Goal: Information Seeking & Learning: Find specific page/section

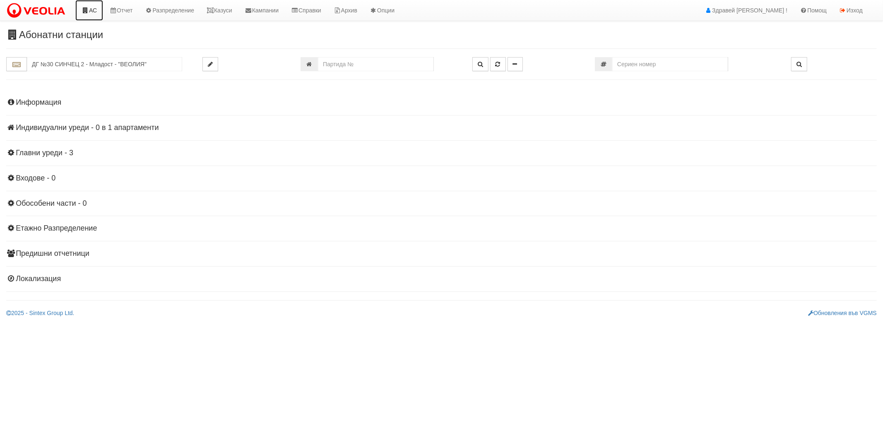
click at [89, 5] on link "АС" at bounding box center [89, 10] width 28 height 21
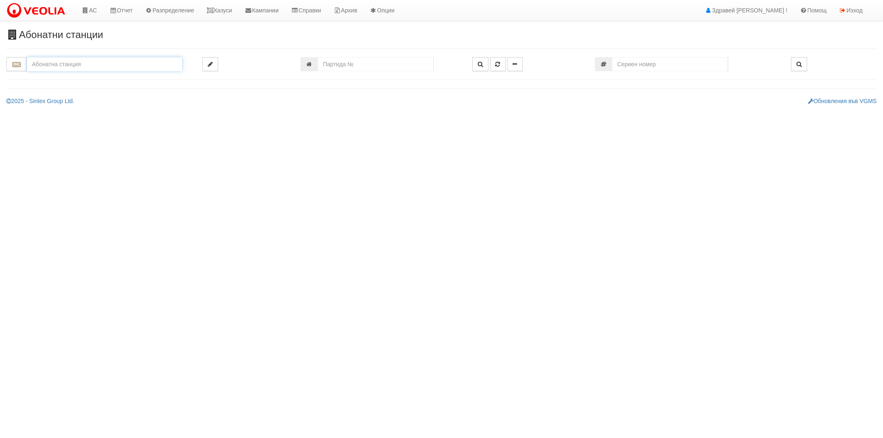
click at [89, 65] on input "text" at bounding box center [104, 64] width 155 height 14
click at [88, 76] on div "215/1 - Вл. Варненчик - "ВЕОЛИЯ"" at bounding box center [104, 78] width 153 height 10
type input "215/1 - Вл. Варненчик - "ВЕОЛИЯ""
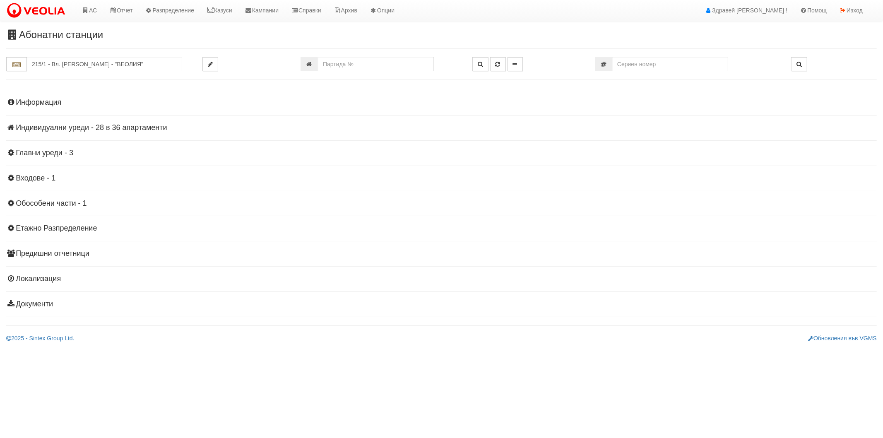
click at [49, 127] on h4 "Индивидуални уреди - 28 в 36 апартаменти" at bounding box center [441, 128] width 871 height 8
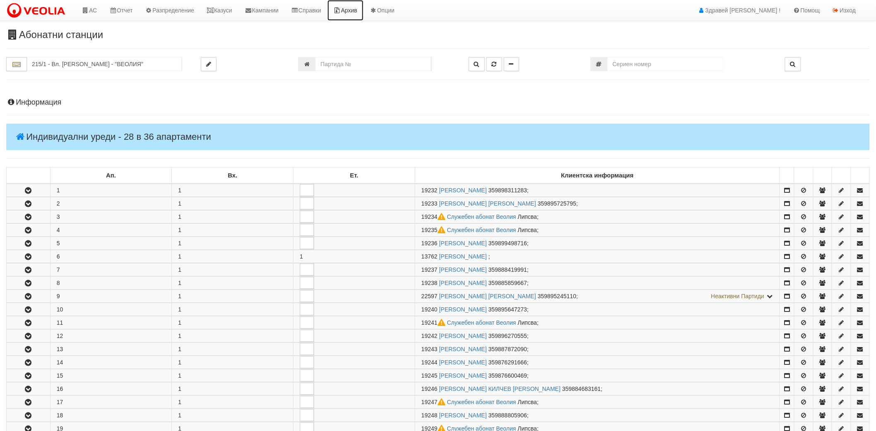
click at [359, 9] on link "Архив" at bounding box center [346, 10] width 36 height 21
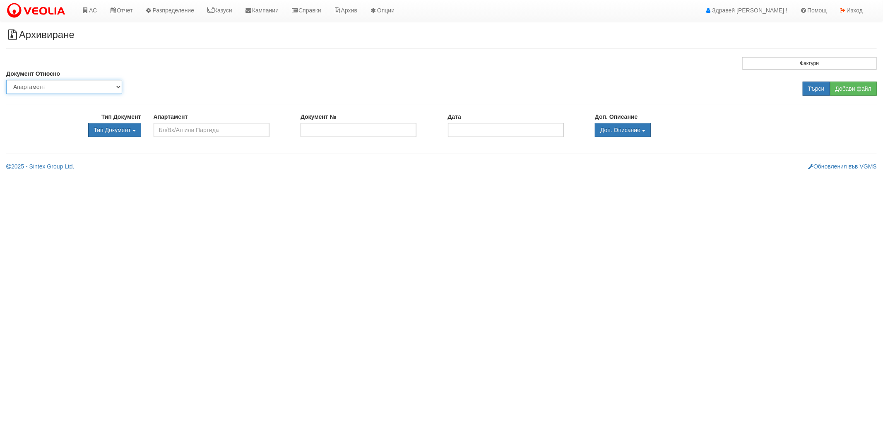
click at [100, 88] on select "Партида Апартамент Сграда Институция Партньор" at bounding box center [64, 87] width 116 height 14
select select "2"
click at [6, 80] on select "Партида Апартамент Сграда Институция Партньор" at bounding box center [64, 87] width 116 height 14
click at [181, 130] on input "text" at bounding box center [212, 130] width 116 height 14
click at [200, 143] on div "120/1 - Младост - "ВЕОЛИЯ"" at bounding box center [211, 143] width 114 height 10
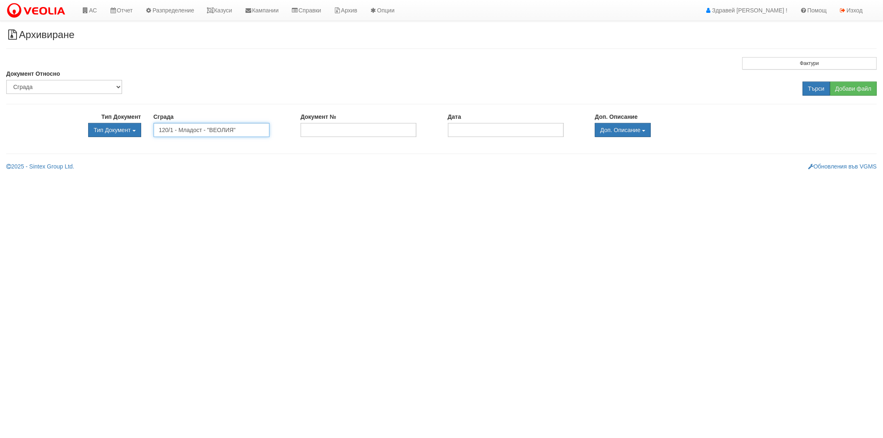
click at [205, 133] on input "120/1 - Младост - "ВЕОЛИЯ"" at bounding box center [212, 130] width 116 height 14
click at [204, 133] on input "120/1 - Младост - "ВЕОЛИЯ"" at bounding box center [212, 130] width 116 height 14
click at [188, 143] on div "122/3 - Младост - "ВЕОЛИЯ"" at bounding box center [211, 143] width 114 height 10
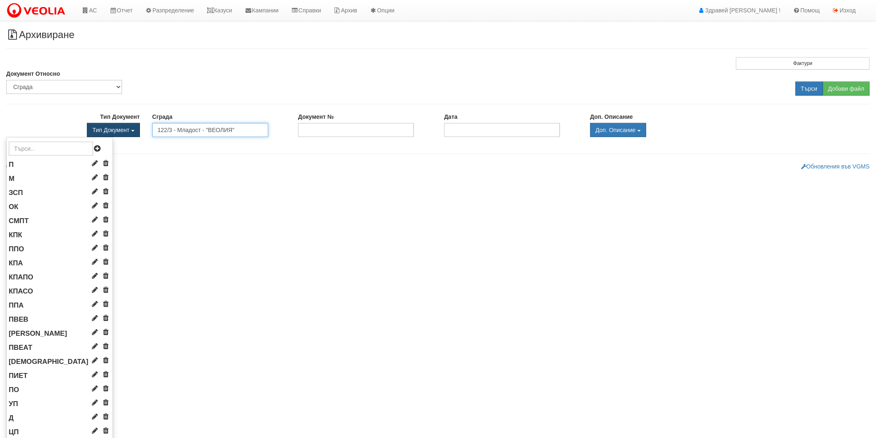
type input "122/3 - Младост - "ВЕОЛИЯ""
click at [135, 135] on button "Тип Документ" at bounding box center [113, 130] width 53 height 14
click at [118, 127] on span "Тип Документ" at bounding box center [110, 130] width 37 height 7
click at [106, 127] on span "Тип Документ" at bounding box center [110, 130] width 37 height 7
click at [119, 132] on span "Тип Документ" at bounding box center [110, 130] width 37 height 7
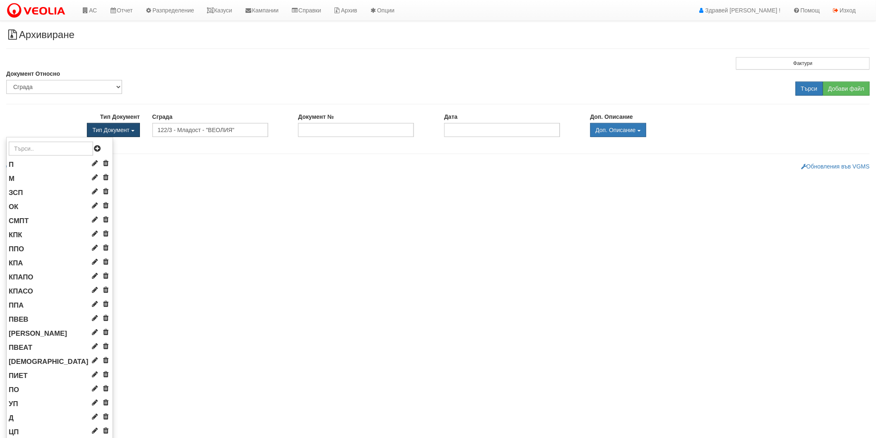
click at [105, 134] on button "Тип Документ" at bounding box center [113, 130] width 53 height 14
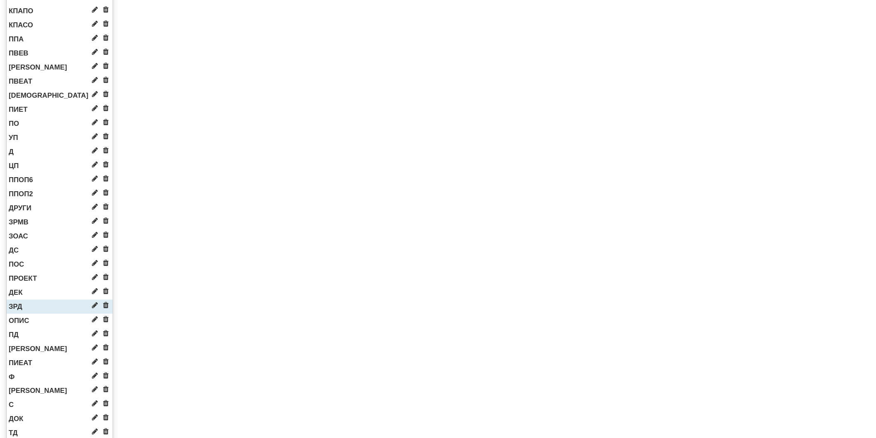
scroll to position [322, 0]
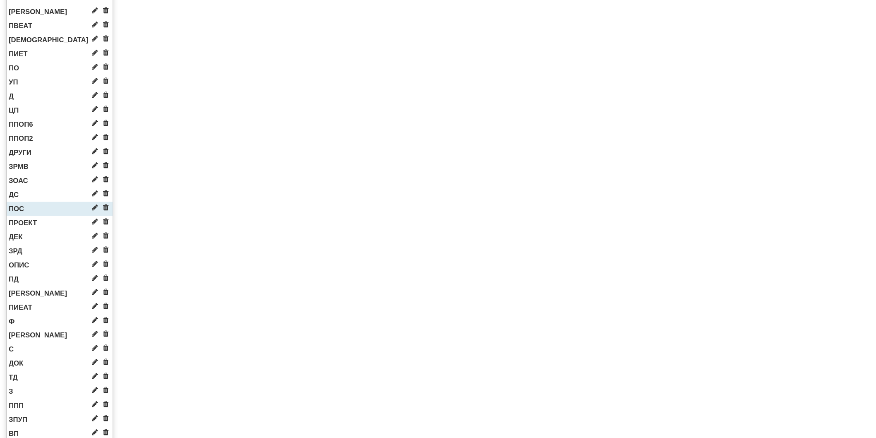
click at [29, 207] on li "ПОС" at bounding box center [60, 209] width 106 height 14
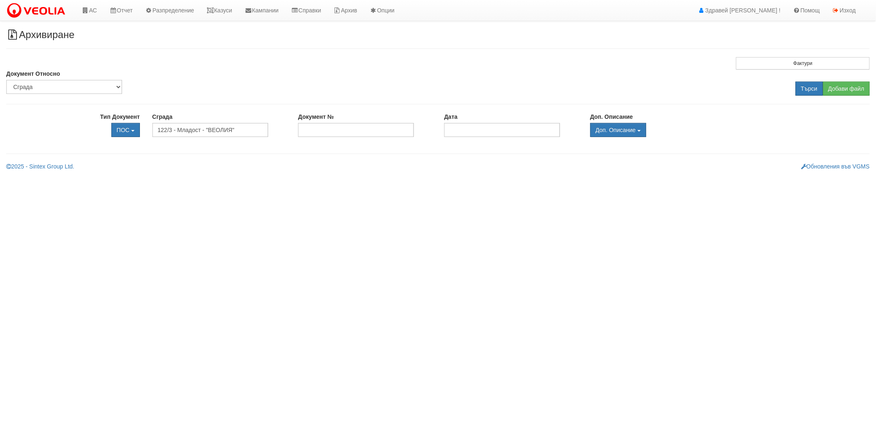
scroll to position [0, 0]
click at [473, 125] on input "Дата" at bounding box center [506, 130] width 116 height 14
click at [360, 137] on div "Архивиране Фактури Път до Директорията: Дата на Фактурите: Архивирай Документ О…" at bounding box center [441, 99] width 883 height 141
click at [364, 133] on input "Документ №" at bounding box center [359, 130] width 116 height 14
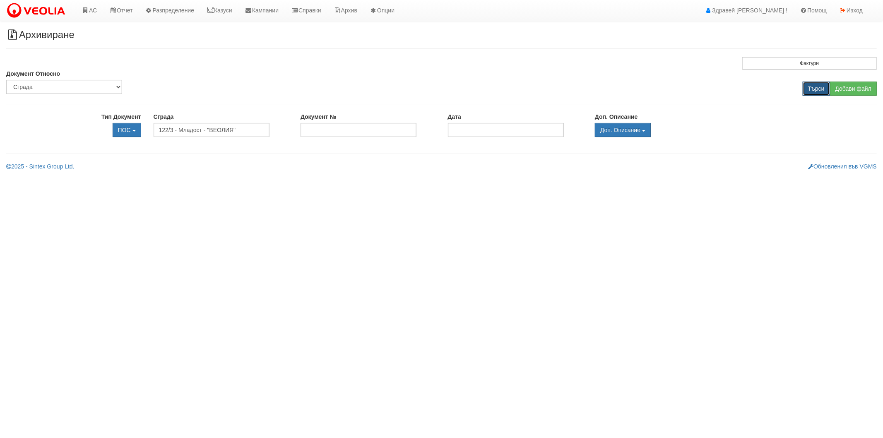
click at [813, 89] on input "Търси" at bounding box center [816, 89] width 27 height 14
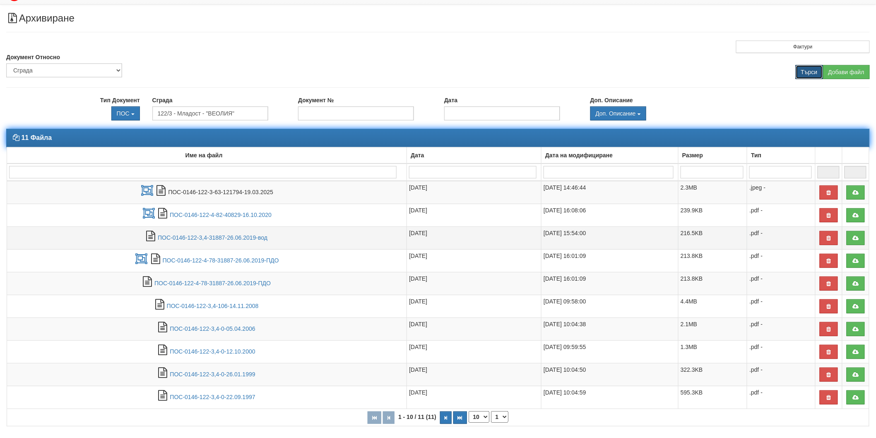
scroll to position [45, 0]
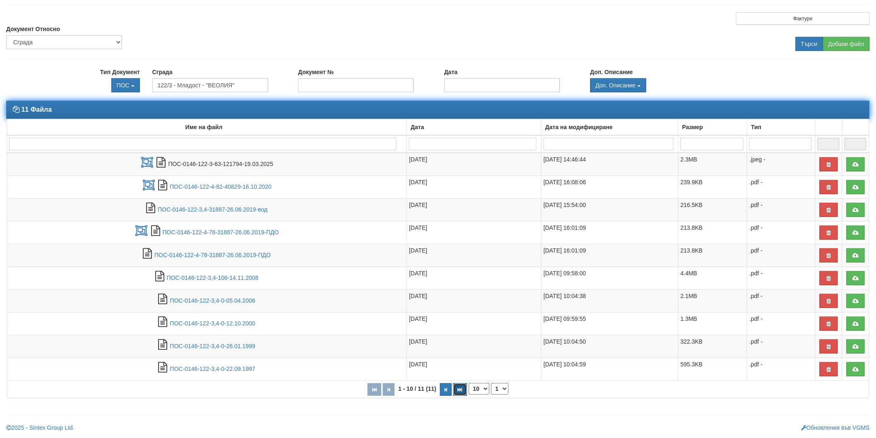
click at [463, 392] on button "button" at bounding box center [460, 389] width 14 height 12
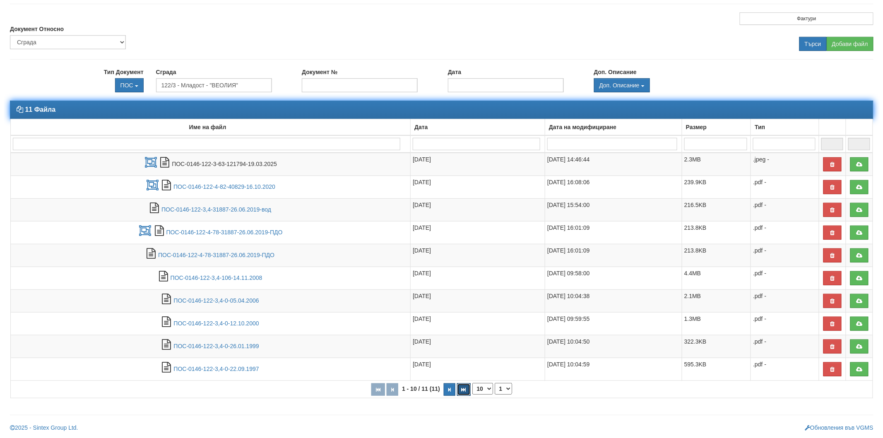
scroll to position [0, 0]
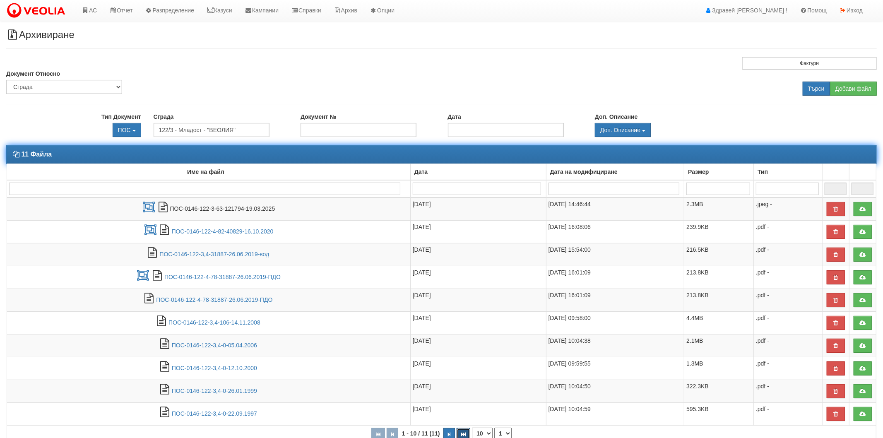
select select "2"
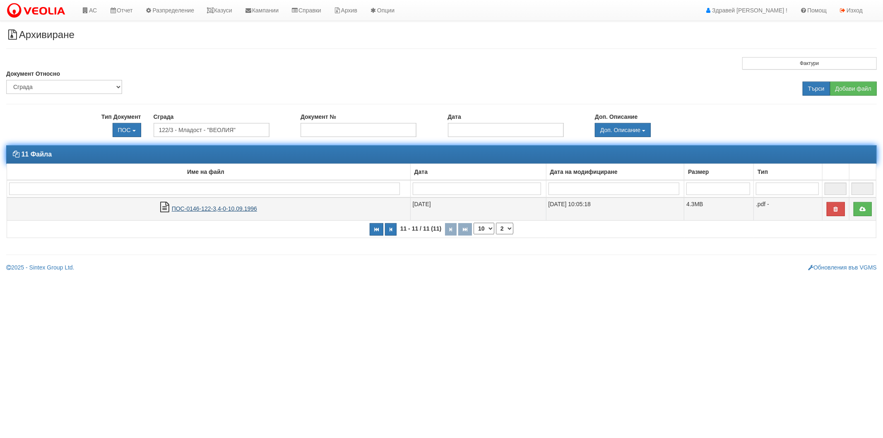
click at [251, 210] on link "ПОС-0146-122-3,4-0-10.09.1996" at bounding box center [214, 208] width 85 height 7
click at [860, 210] on icon at bounding box center [862, 209] width 7 height 6
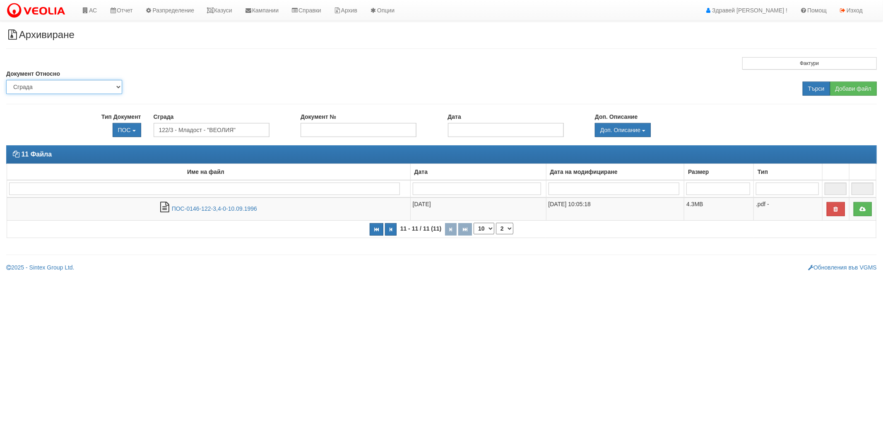
click at [93, 83] on select "Партида Апартамент Сграда Институция Партньор" at bounding box center [64, 87] width 116 height 14
select select "1"
click at [6, 80] on select "Партида Апартамент Сграда Институция Партньор" at bounding box center [64, 87] width 116 height 14
click at [167, 127] on input "text" at bounding box center [212, 130] width 116 height 14
click at [185, 143] on div "120/1/54" at bounding box center [211, 143] width 114 height 10
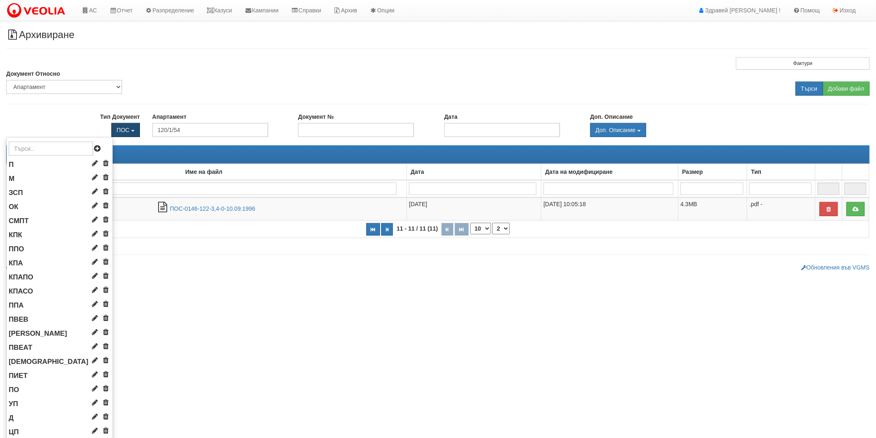
click at [134, 131] on button "ПОС" at bounding box center [125, 130] width 29 height 14
click at [122, 130] on span "ПОС" at bounding box center [123, 130] width 13 height 7
click at [121, 129] on span "ПОС" at bounding box center [123, 130] width 13 height 7
click at [126, 130] on span "ПОС" at bounding box center [123, 130] width 13 height 7
click at [123, 127] on span "ПОС" at bounding box center [123, 130] width 13 height 7
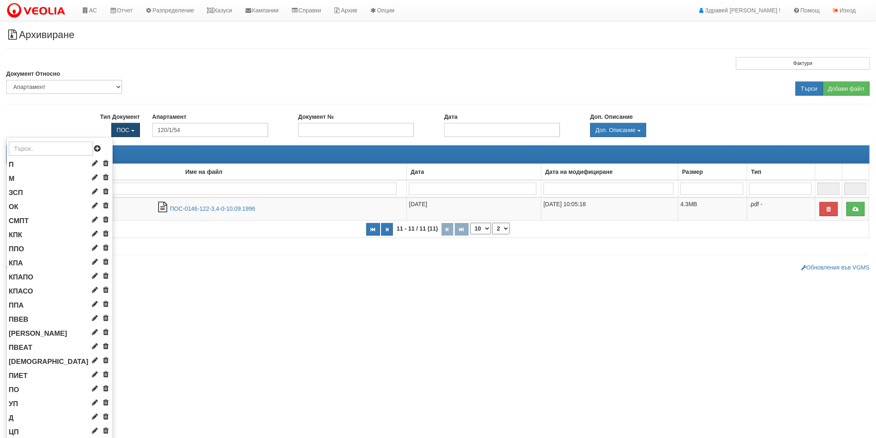
click at [130, 130] on span "ПОС" at bounding box center [123, 130] width 13 height 7
click at [75, 131] on div "ПОС П М ЗСП ОК СМПТ КПК ППО ПО" at bounding box center [73, 130] width 134 height 14
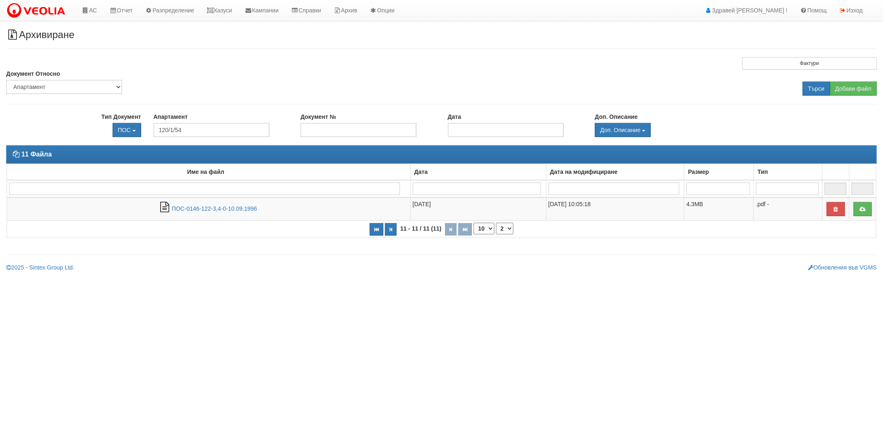
click at [73, 121] on div "Тип Документ ПОС П М ЗСП ОК СМПТ КПК ППО КПА" at bounding box center [73, 125] width 135 height 24
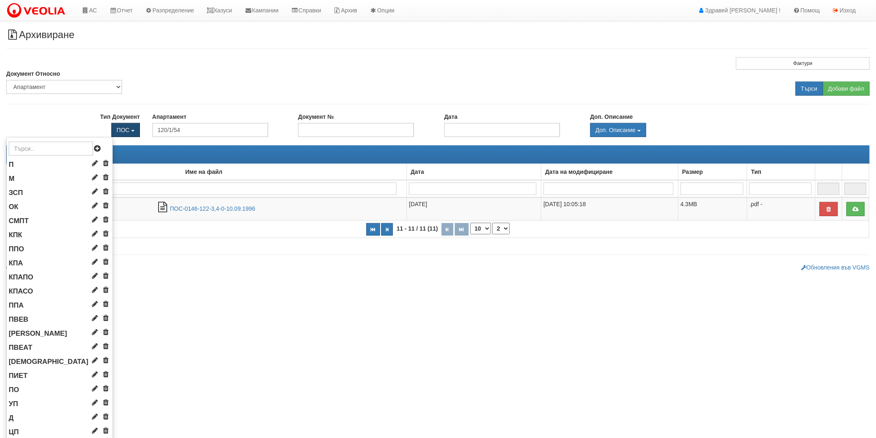
click at [118, 128] on span "ПОС" at bounding box center [123, 130] width 13 height 7
click at [119, 133] on span "ПОС" at bounding box center [123, 130] width 13 height 7
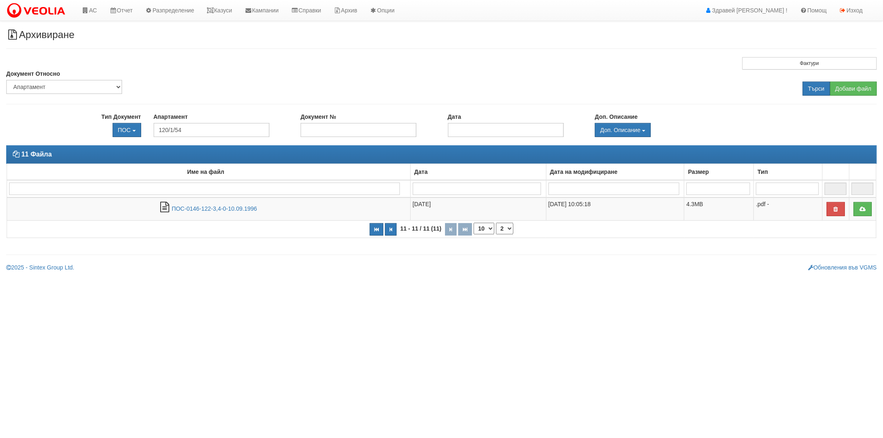
click at [41, 116] on div "Тип Документ ПОС П М ЗСП ОК СМПТ КПК ППО КПА" at bounding box center [73, 125] width 135 height 24
click at [197, 125] on input "120/1/54" at bounding box center [212, 130] width 116 height 14
drag, startPoint x: 214, startPoint y: 133, endPoint x: 171, endPoint y: 133, distance: 43.1
click at [171, 133] on input "120/4" at bounding box center [212, 130] width 116 height 14
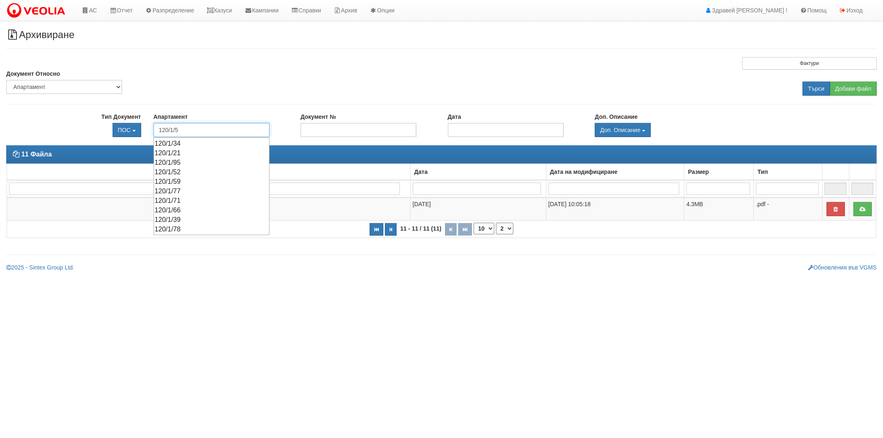
type input "120/1/54"
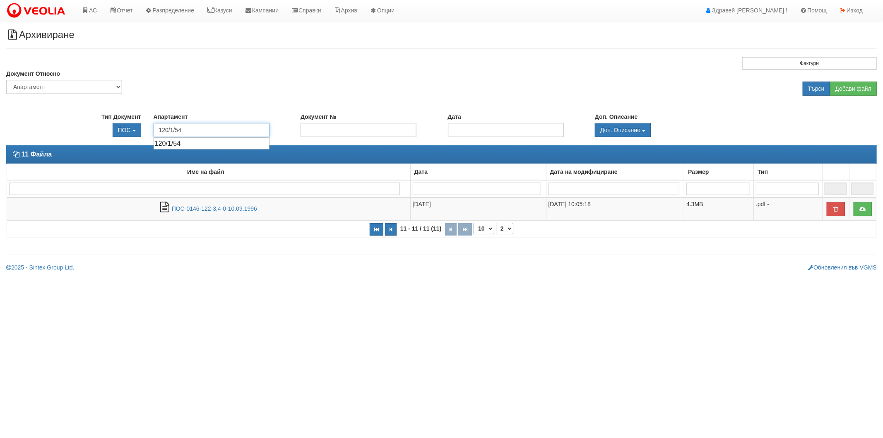
click at [193, 144] on div "120/1/54" at bounding box center [211, 144] width 113 height 10
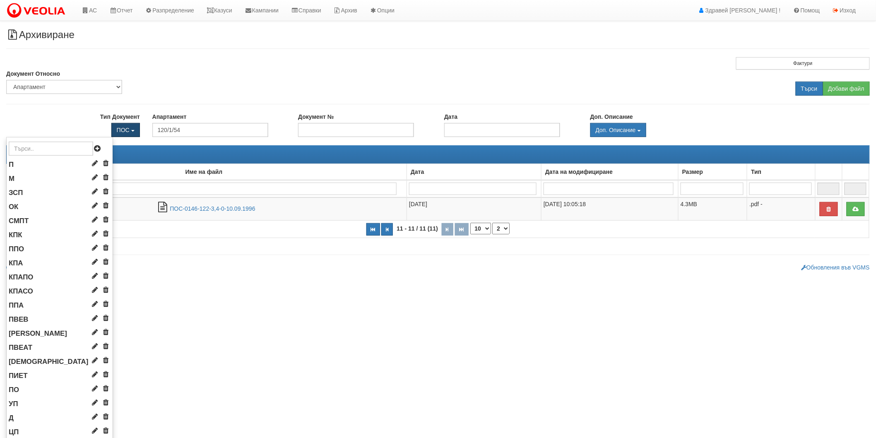
click at [121, 126] on button "ПОС" at bounding box center [125, 130] width 29 height 14
drag, startPoint x: 120, startPoint y: 130, endPoint x: 112, endPoint y: 134, distance: 9.3
click at [121, 130] on span "ПОС" at bounding box center [123, 130] width 13 height 7
click at [81, 147] on input "text" at bounding box center [51, 149] width 84 height 14
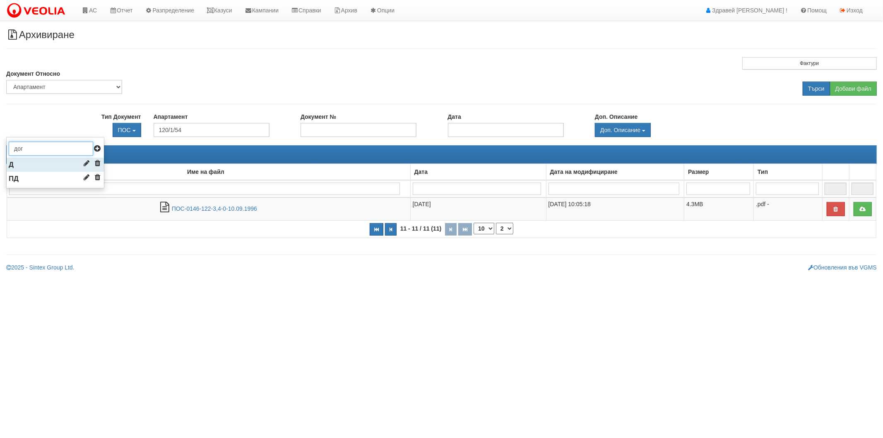
type input "дог"
click at [56, 161] on li "Д" at bounding box center [55, 165] width 97 height 14
click at [805, 87] on input "Търси" at bounding box center [816, 89] width 27 height 14
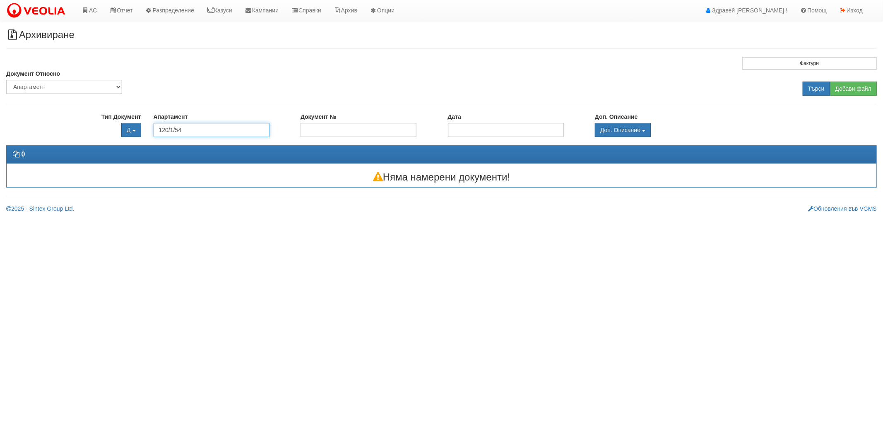
click at [199, 128] on input "120/1/54" at bounding box center [212, 130] width 116 height 14
click at [60, 12] on img at bounding box center [37, 10] width 63 height 17
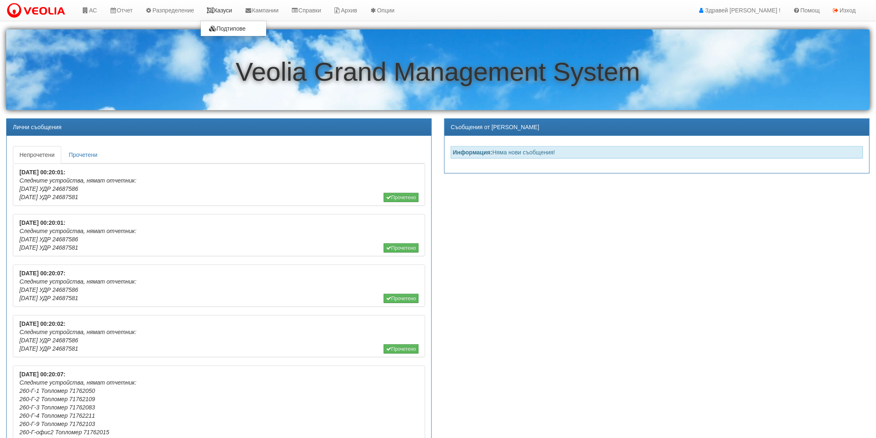
click at [210, 10] on link "Казуси" at bounding box center [219, 10] width 38 height 21
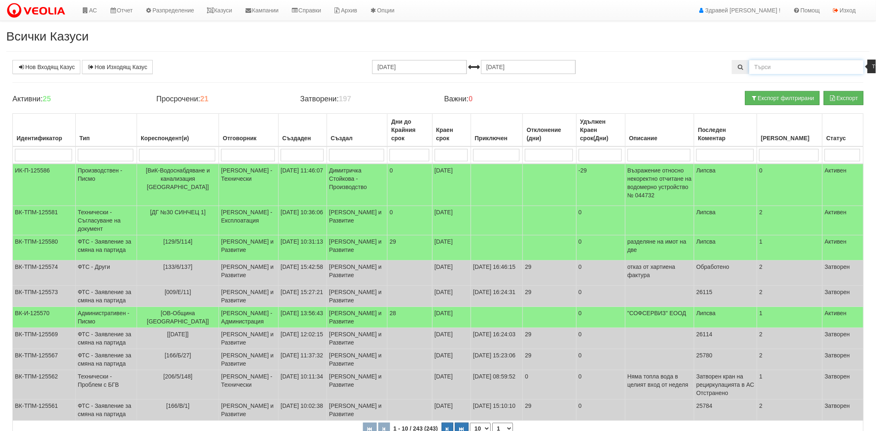
click at [801, 67] on input "text" at bounding box center [806, 67] width 114 height 14
click at [133, 306] on td "ФТС - Заявление за смяна на партида" at bounding box center [105, 296] width 61 height 21
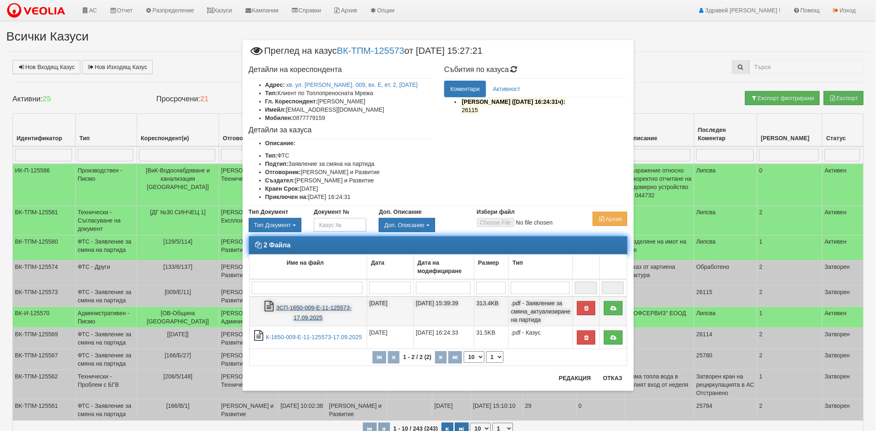
click at [308, 319] on link "ЗСП-1650-009-Е-11-125573-17.09.2025" at bounding box center [314, 313] width 76 height 17
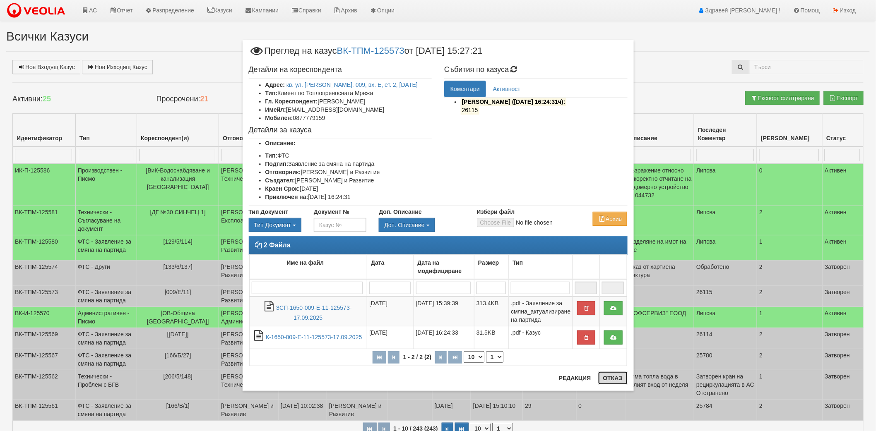
click at [617, 377] on button "Отказ" at bounding box center [612, 378] width 29 height 13
